Goal: Check status: Check status

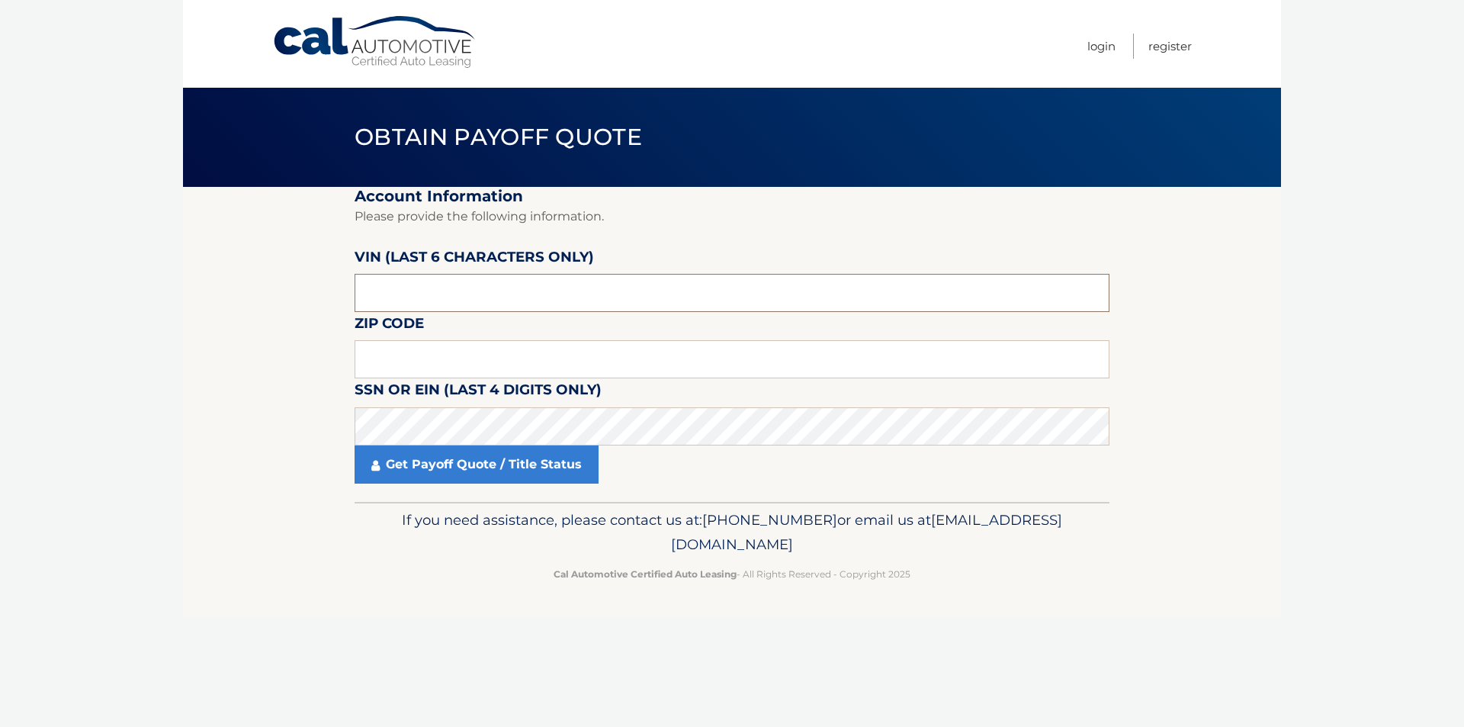
click at [461, 288] on input "text" at bounding box center [732, 293] width 755 height 38
drag, startPoint x: 328, startPoint y: 90, endPoint x: 311, endPoint y: 77, distance: 21.2
click at [425, 360] on input "text" at bounding box center [732, 359] width 755 height 38
type input "11004"
click at [475, 268] on label "VIN (last 6 characters only)" at bounding box center [474, 259] width 239 height 28
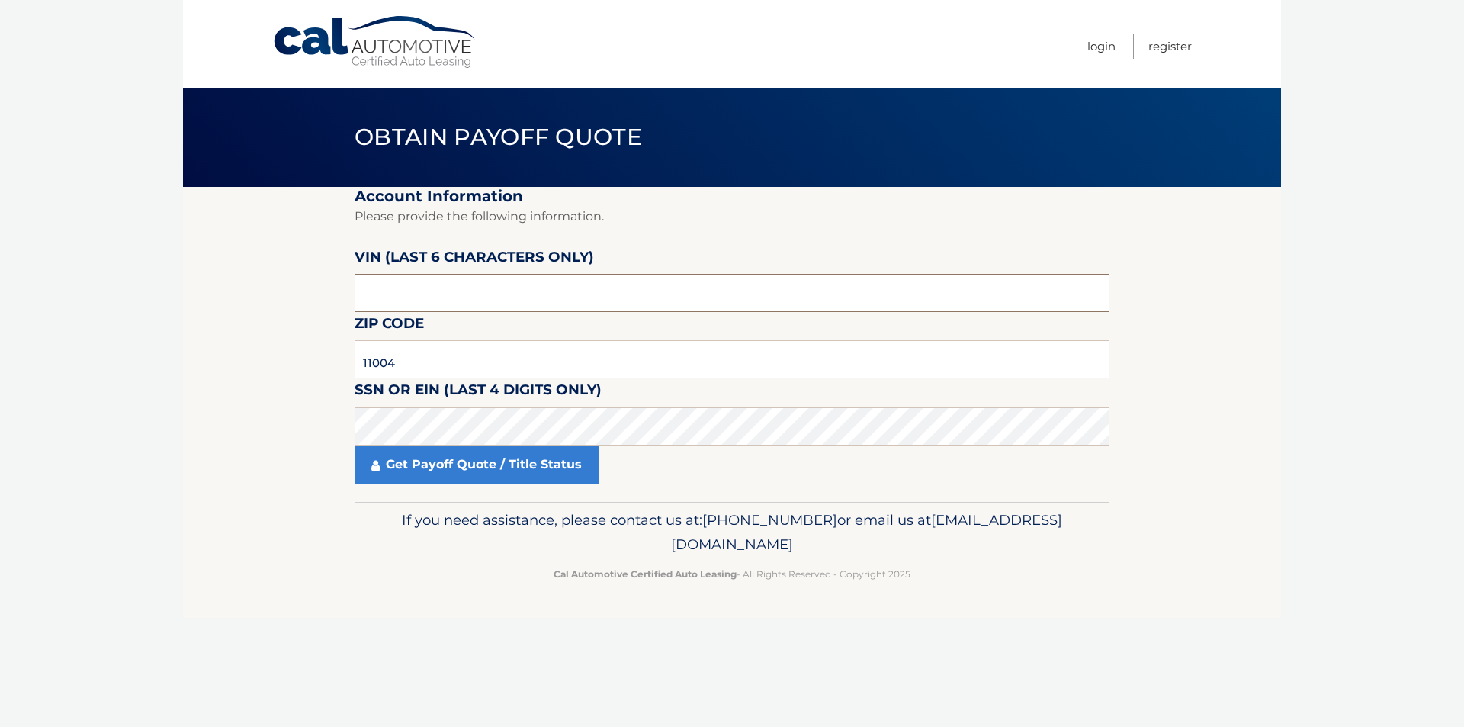
click at [462, 282] on input "text" at bounding box center [732, 293] width 755 height 38
click at [517, 288] on input "text" at bounding box center [732, 293] width 755 height 38
type input "020397"
click at [531, 486] on fieldset "Account Information Please provide the following information. [PERSON_NAME] (la…" at bounding box center [732, 344] width 755 height 315
click at [536, 473] on link "Get Payoff Quote / Title Status" at bounding box center [477, 464] width 244 height 38
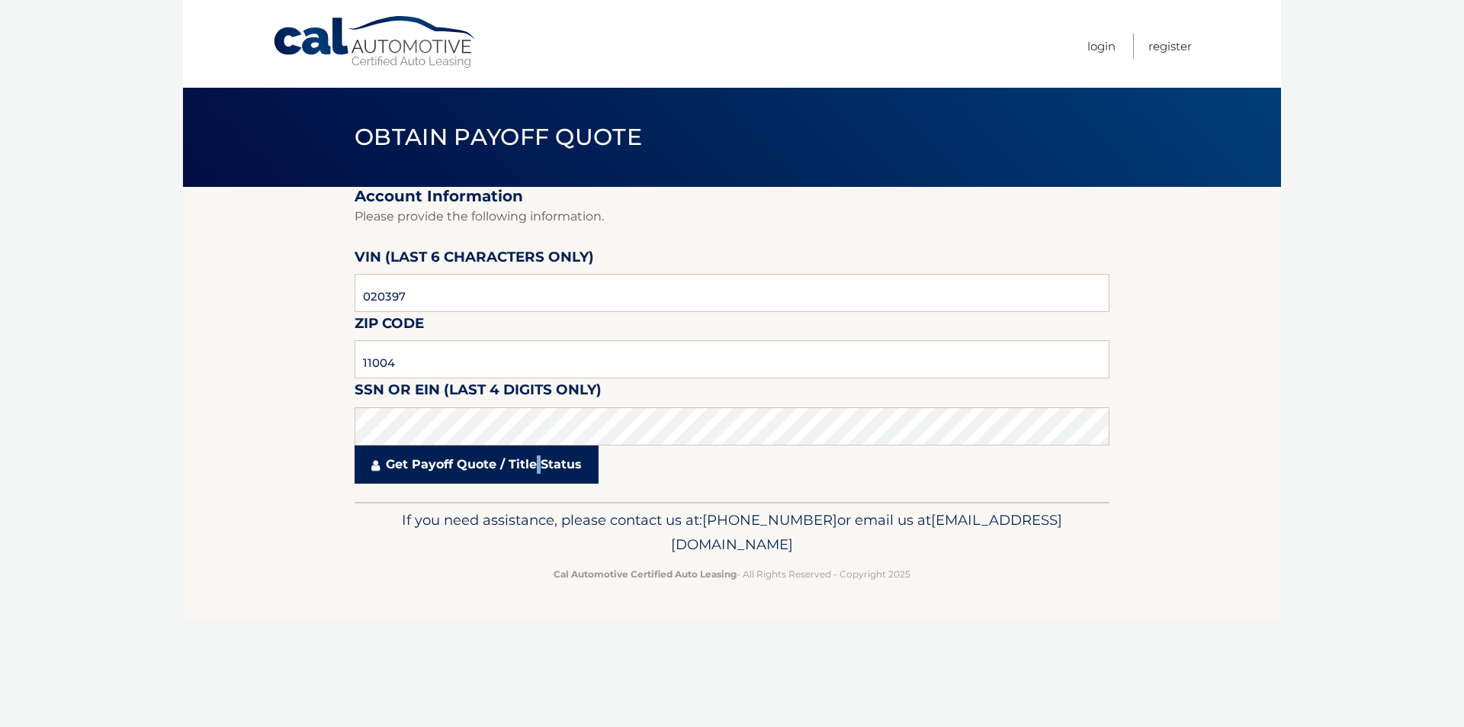
click at [536, 473] on link "Get Payoff Quote / Title Status" at bounding box center [477, 464] width 244 height 38
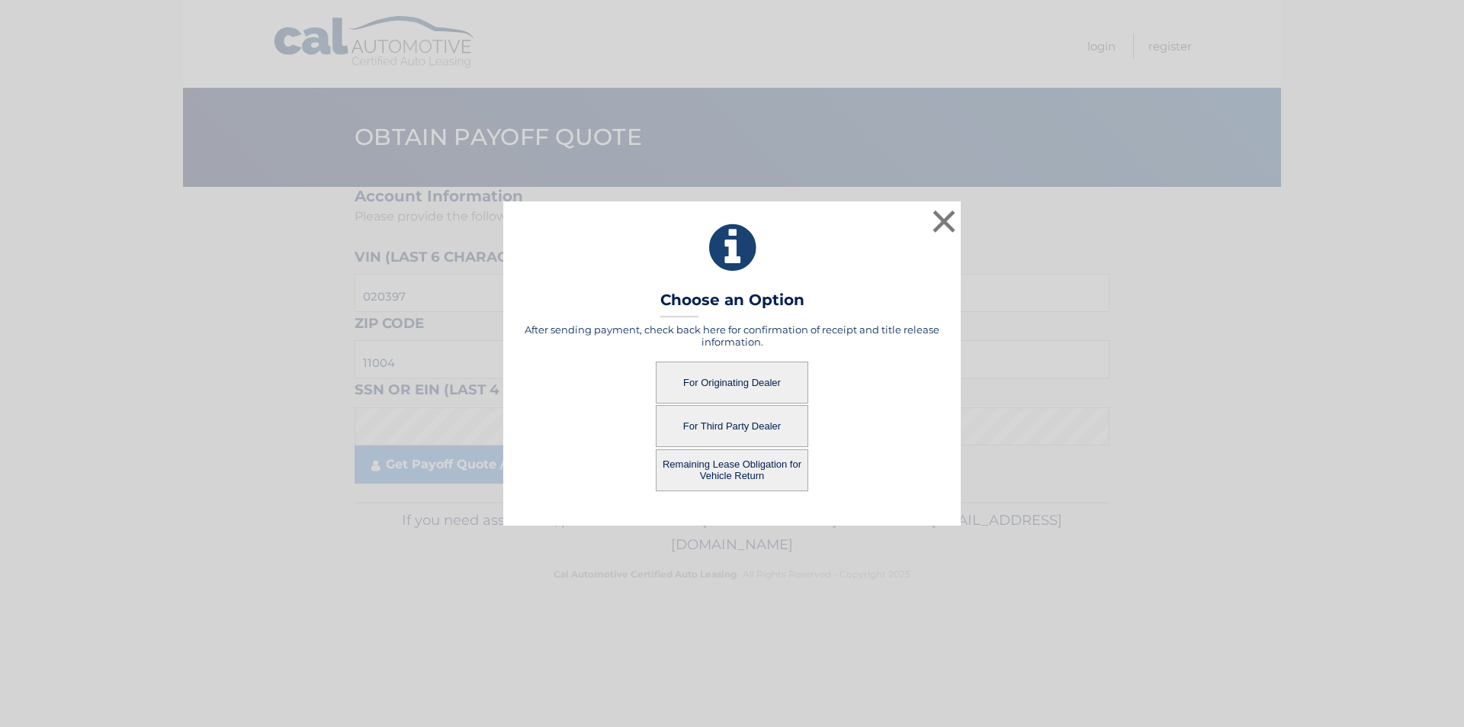
click at [763, 387] on button "For Originating Dealer" at bounding box center [732, 382] width 152 height 42
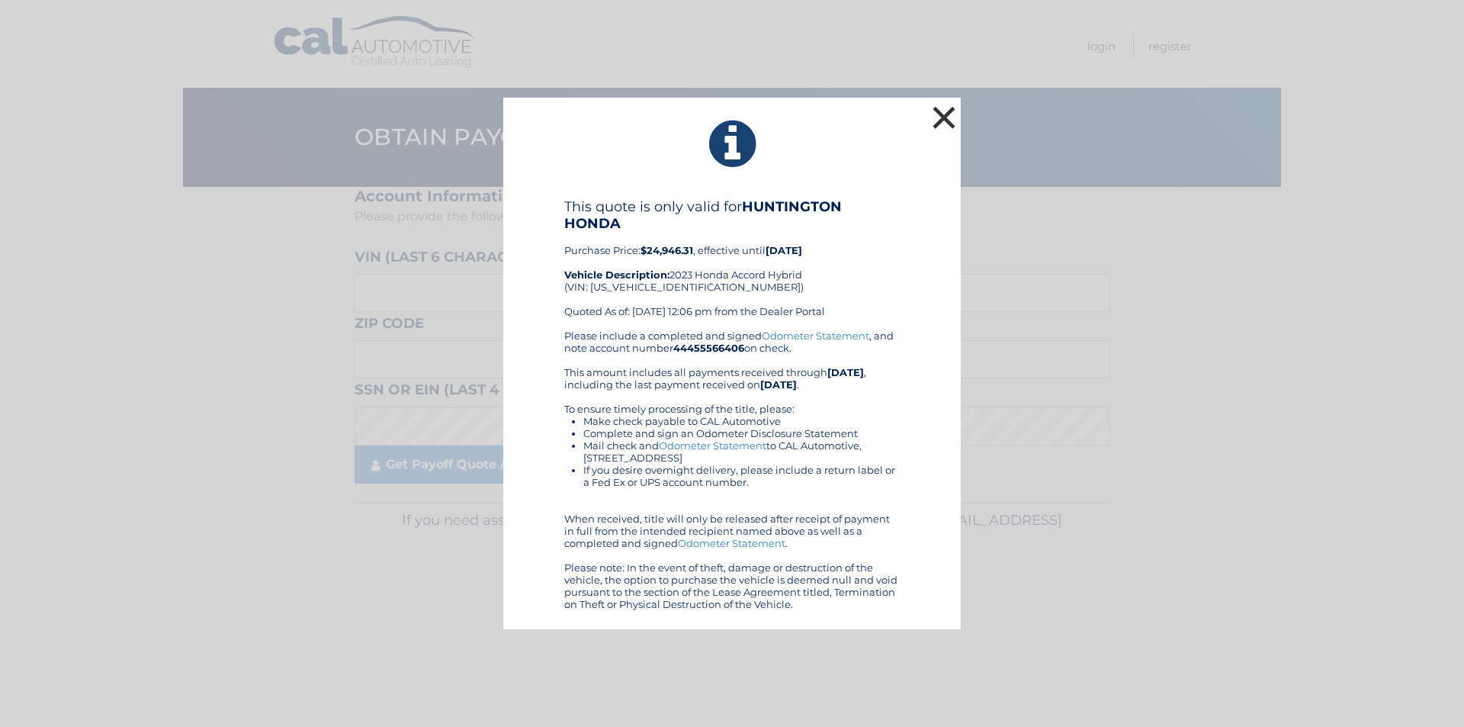
click at [942, 116] on button "×" at bounding box center [944, 117] width 30 height 30
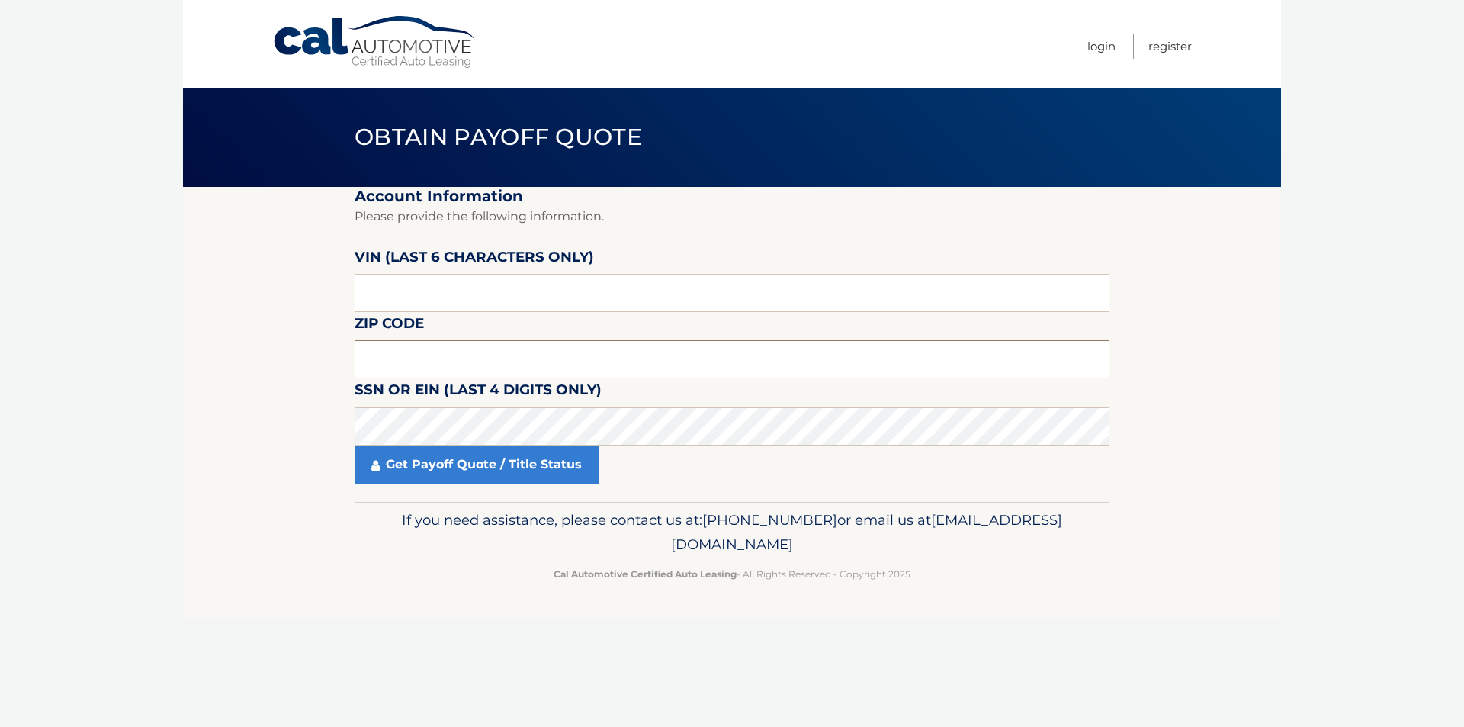
click at [482, 352] on input "text" at bounding box center [732, 359] width 755 height 38
type input "5"
type input "11004"
click at [429, 290] on input "text" at bounding box center [732, 293] width 755 height 38
type input "020397"
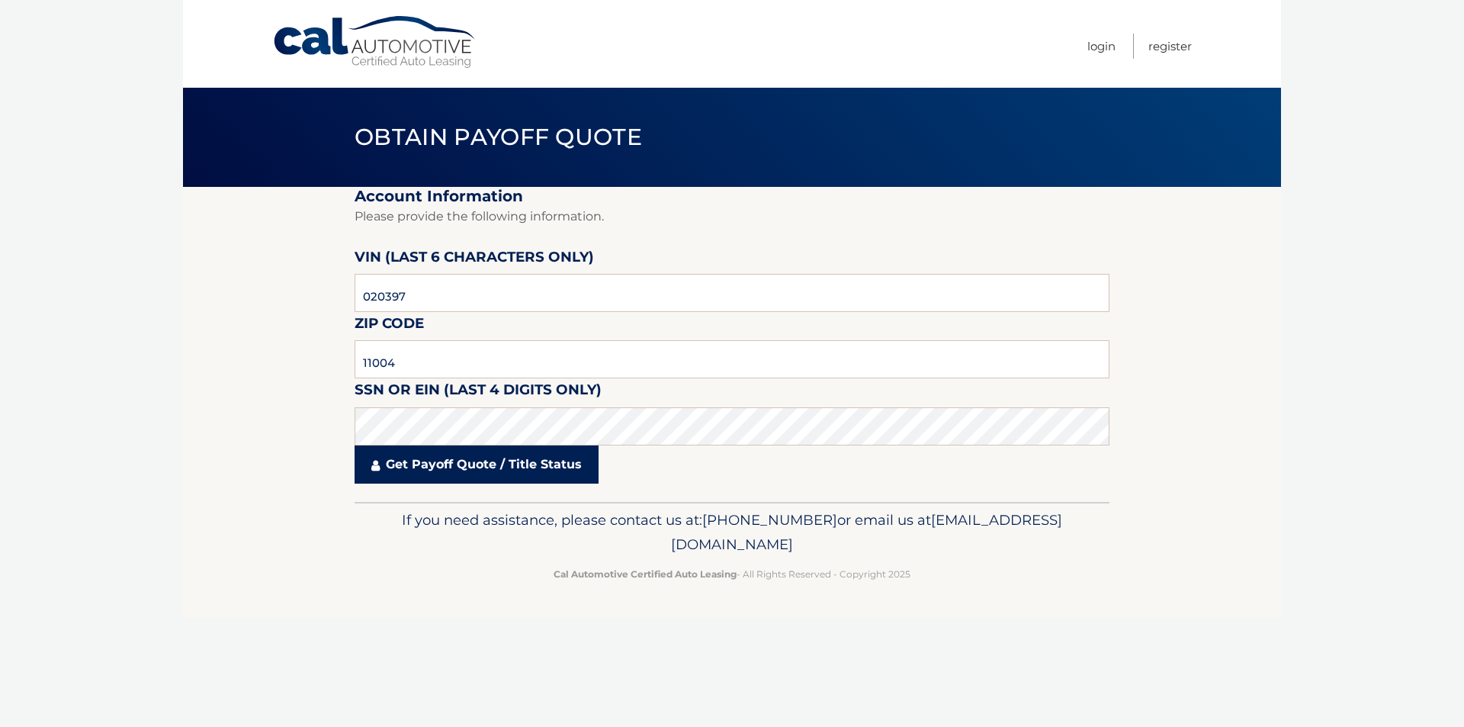
click at [473, 467] on link "Get Payoff Quote / Title Status" at bounding box center [477, 464] width 244 height 38
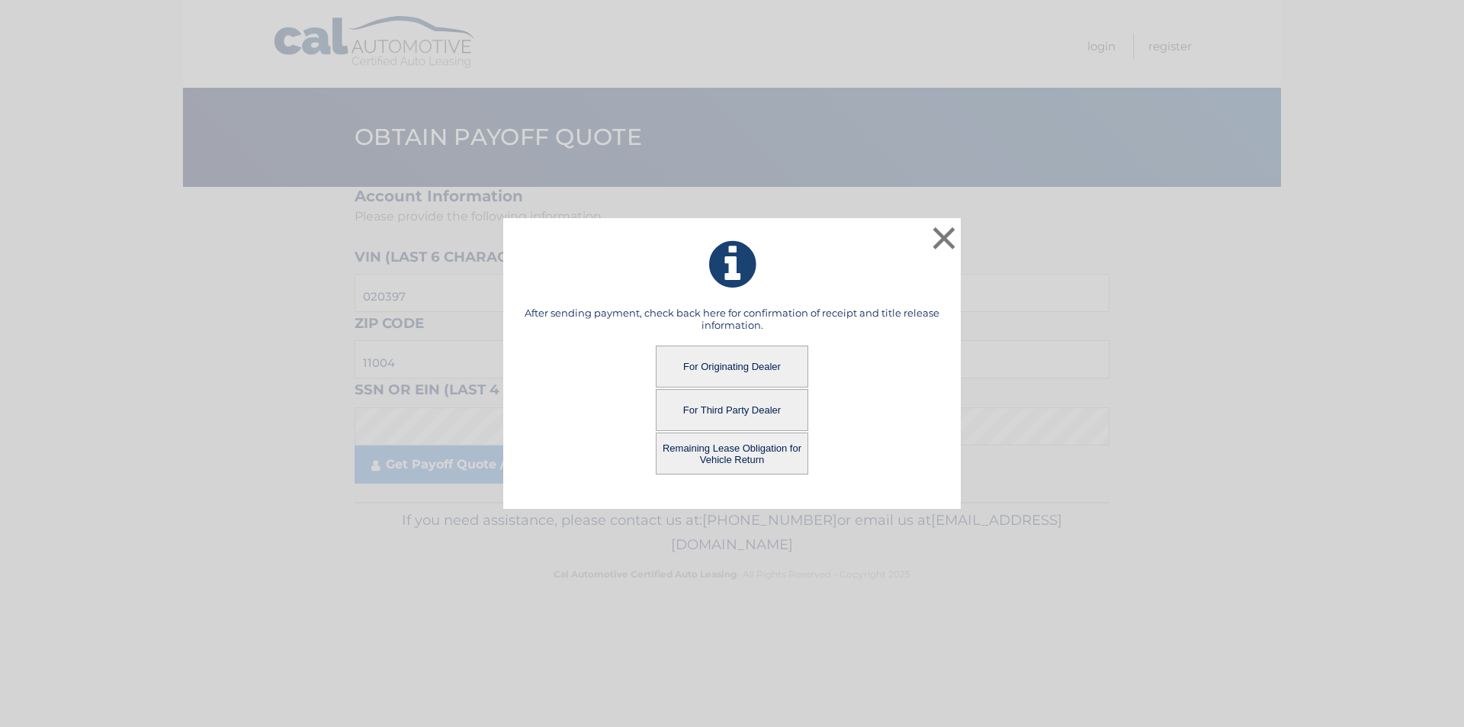
click at [748, 374] on button "For Originating Dealer" at bounding box center [732, 366] width 152 height 42
click at [746, 373] on button "For Originating Dealer" at bounding box center [732, 366] width 152 height 42
